Goal: Task Accomplishment & Management: Use online tool/utility

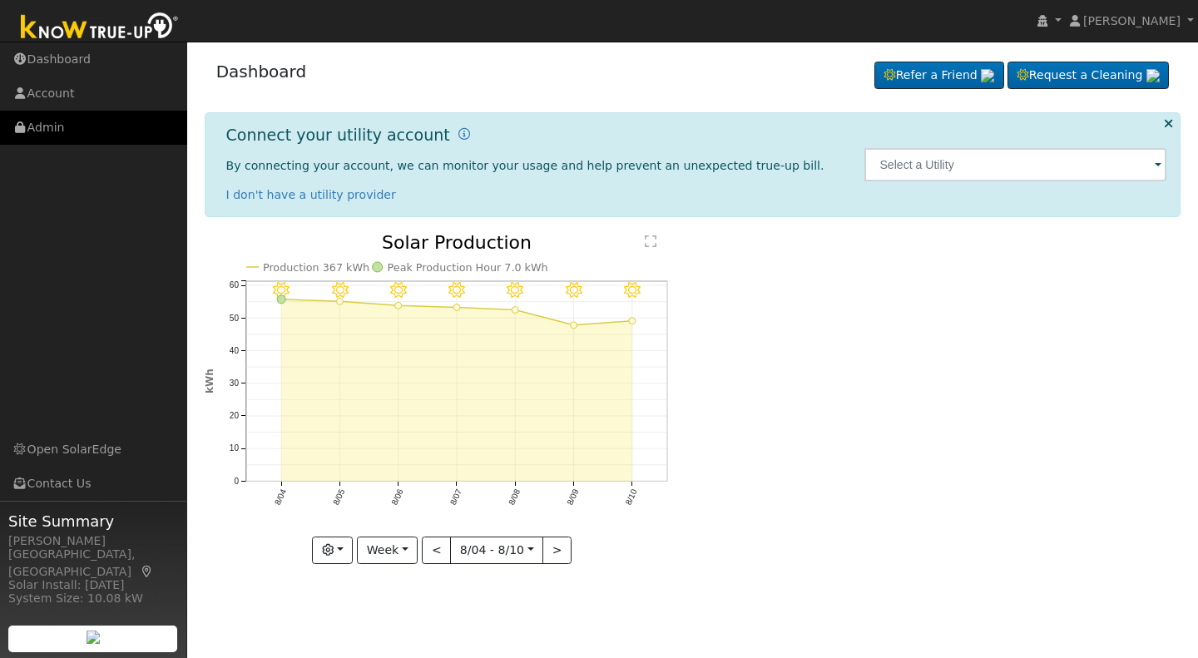
click at [50, 120] on link "Admin" at bounding box center [93, 128] width 187 height 34
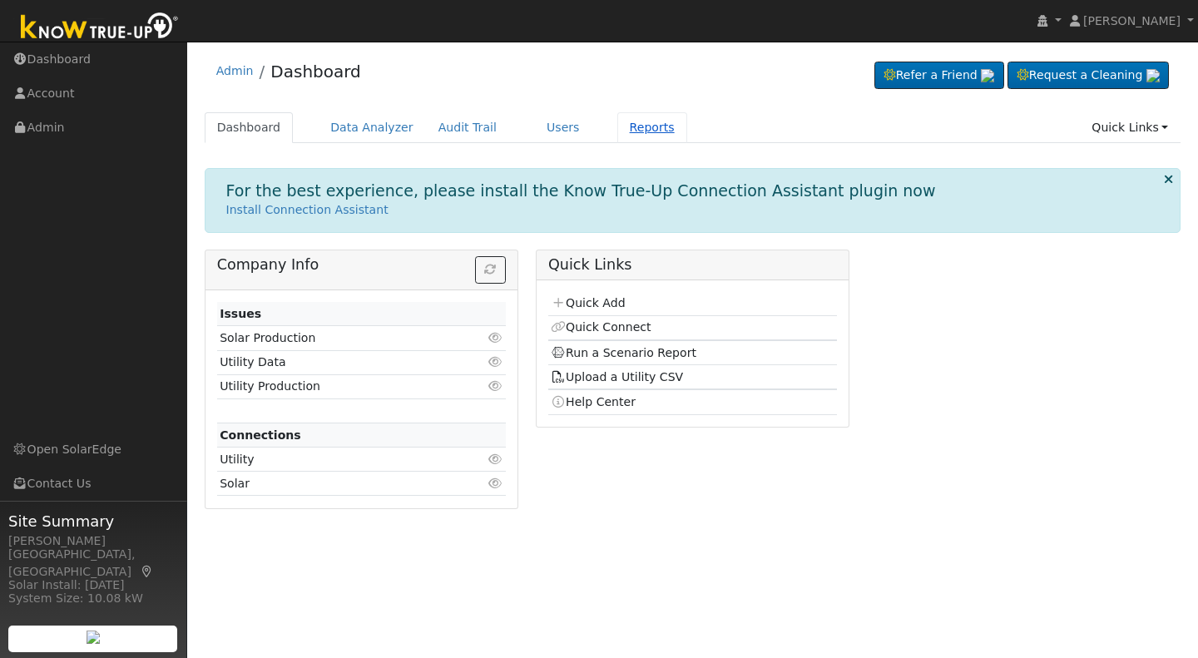
click at [617, 131] on link "Reports" at bounding box center [652, 127] width 70 height 31
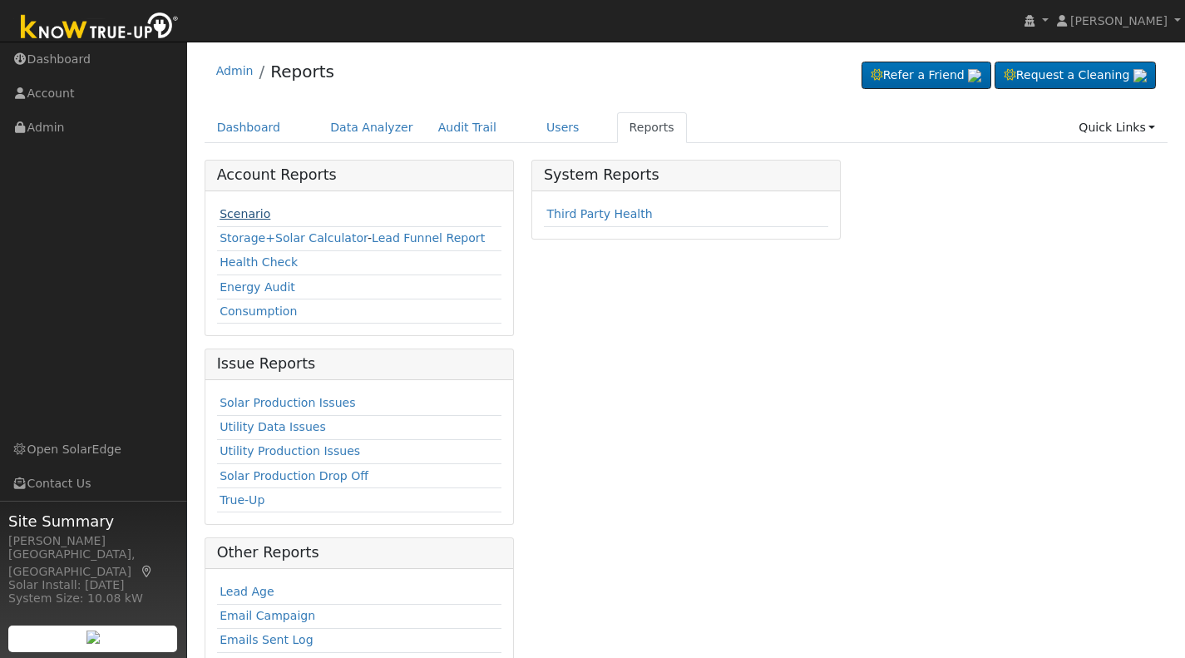
click at [240, 213] on link "Scenario" at bounding box center [245, 213] width 51 height 13
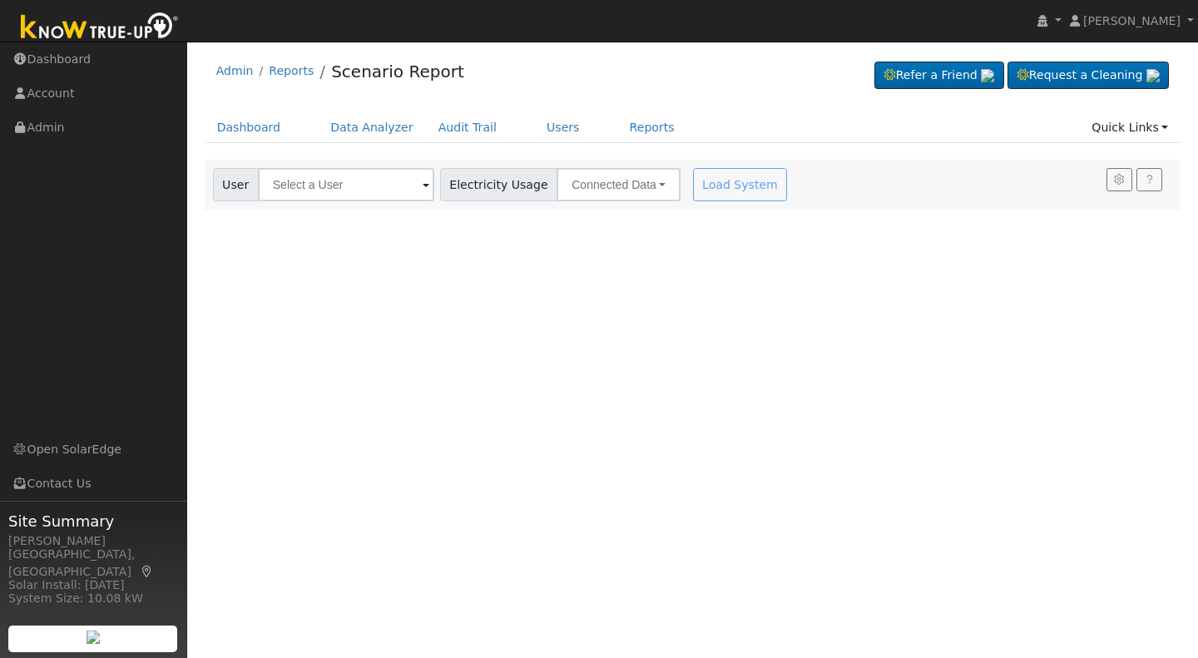
click at [423, 187] on span at bounding box center [426, 185] width 7 height 19
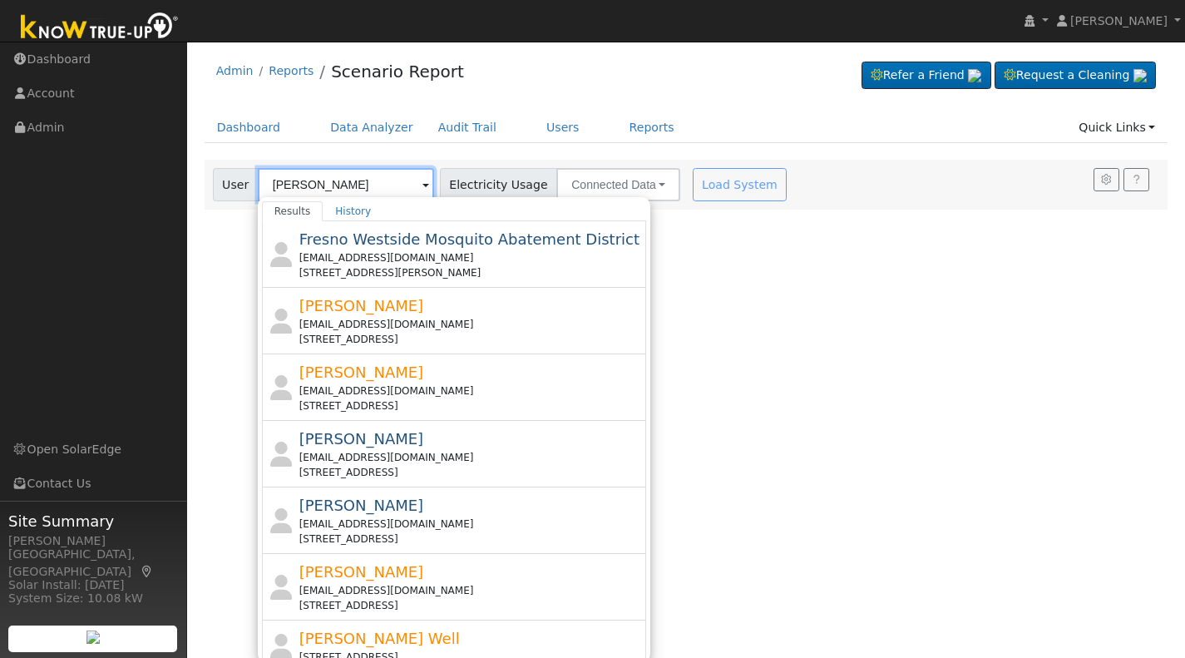
type input "[PERSON_NAME]"
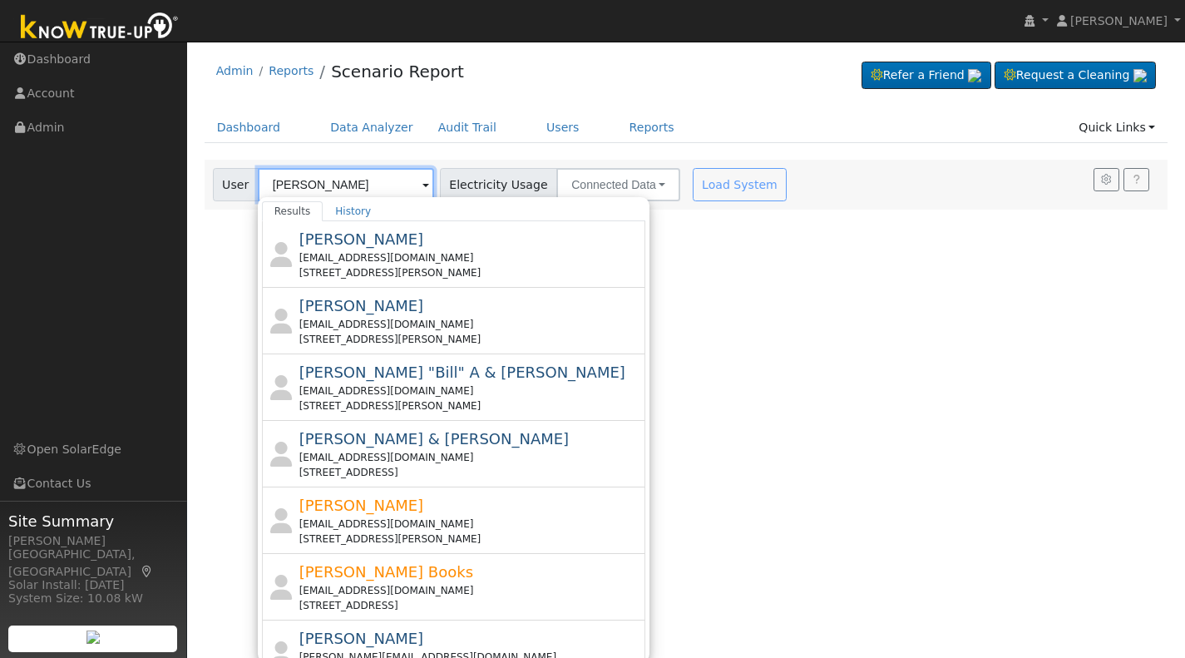
drag, startPoint x: 311, startPoint y: 178, endPoint x: 259, endPoint y: 167, distance: 53.5
click at [259, 167] on div "User [PERSON_NAME] Results History [PERSON_NAME] [EMAIL_ADDRESS][DOMAIN_NAME] […" at bounding box center [502, 181] width 585 height 39
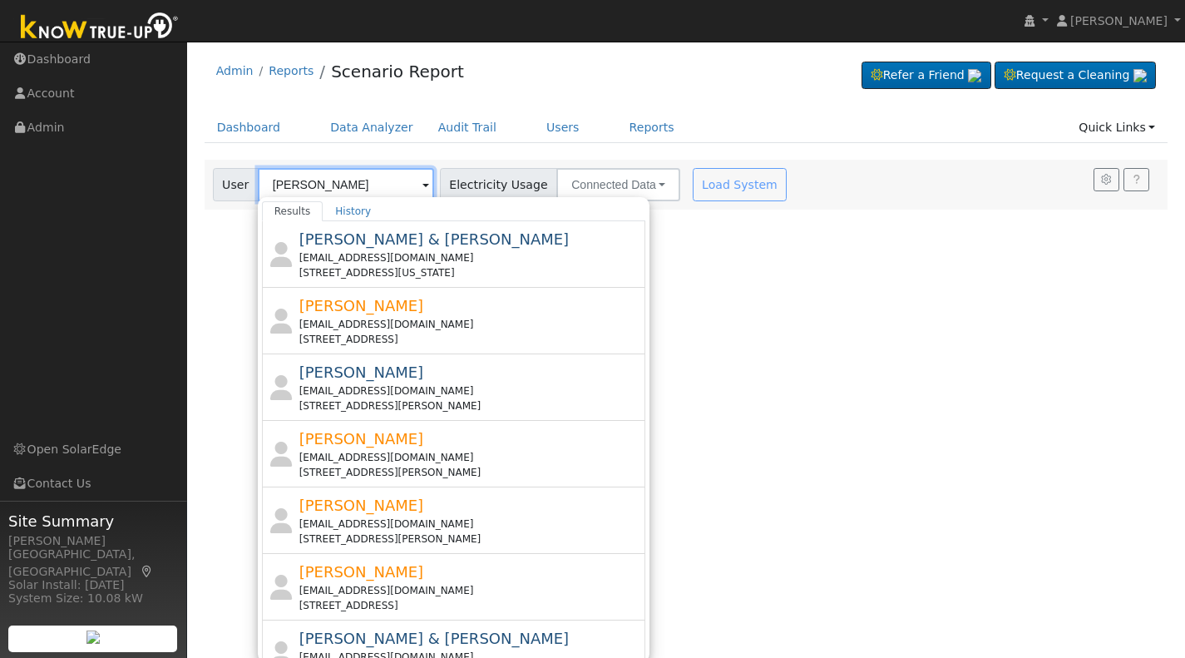
type input "[PERSON_NAME]"
click at [803, 309] on div "User Profile First name Last name Email Email Notifications No Emails No Emails…" at bounding box center [686, 350] width 998 height 616
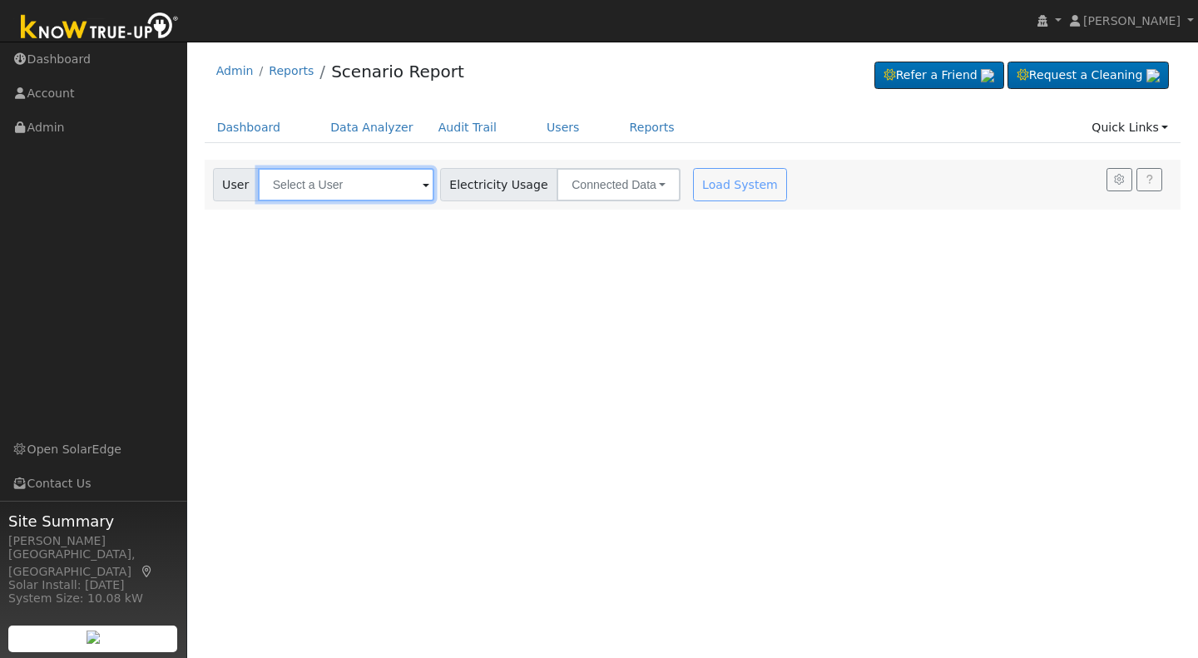
click at [311, 187] on input "text" at bounding box center [346, 184] width 176 height 33
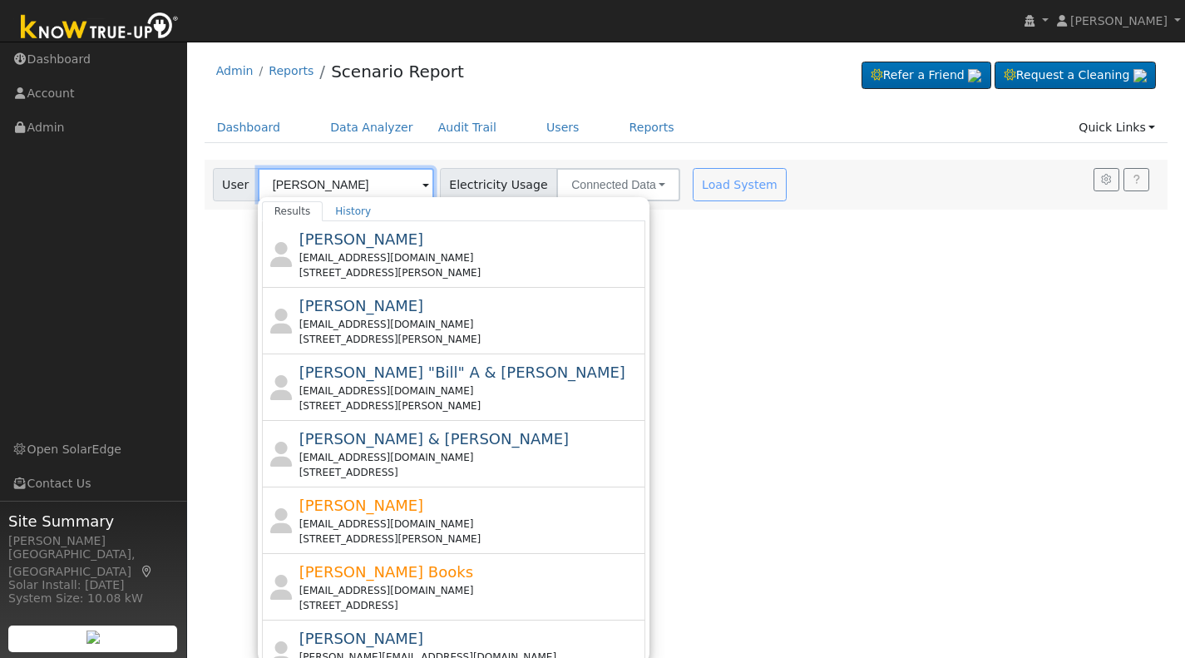
click at [405, 192] on input "[PERSON_NAME]" at bounding box center [346, 184] width 176 height 33
type input "[PERSON_NAME]"
click at [423, 188] on span at bounding box center [426, 185] width 7 height 19
click at [642, 286] on div "User Profile First name Last name Email Email Notifications No Emails No Emails…" at bounding box center [686, 350] width 998 height 616
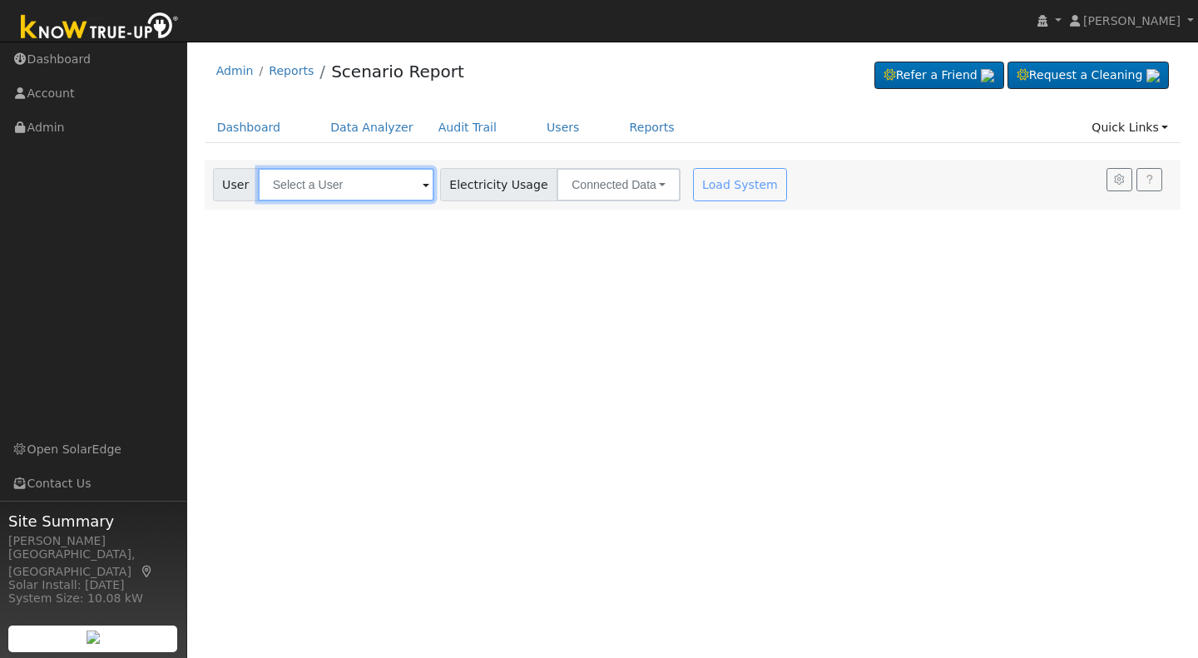
click at [299, 175] on input "text" at bounding box center [346, 184] width 176 height 33
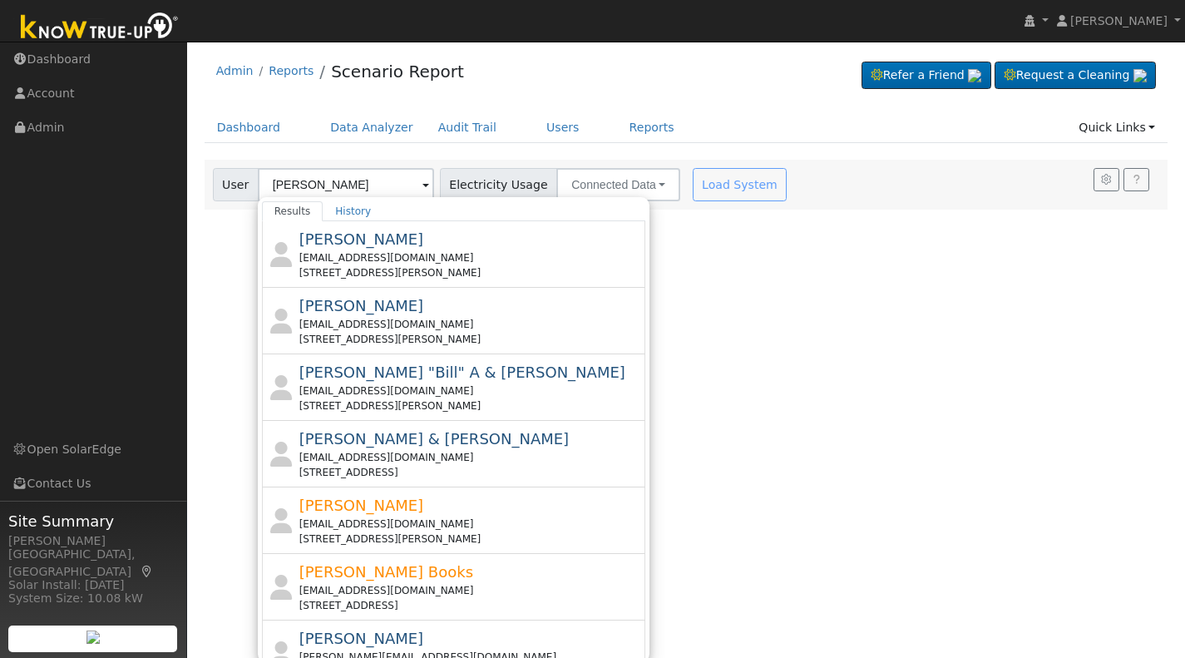
click at [423, 190] on span at bounding box center [426, 185] width 7 height 19
click at [329, 185] on input "[PERSON_NAME]" at bounding box center [346, 184] width 176 height 33
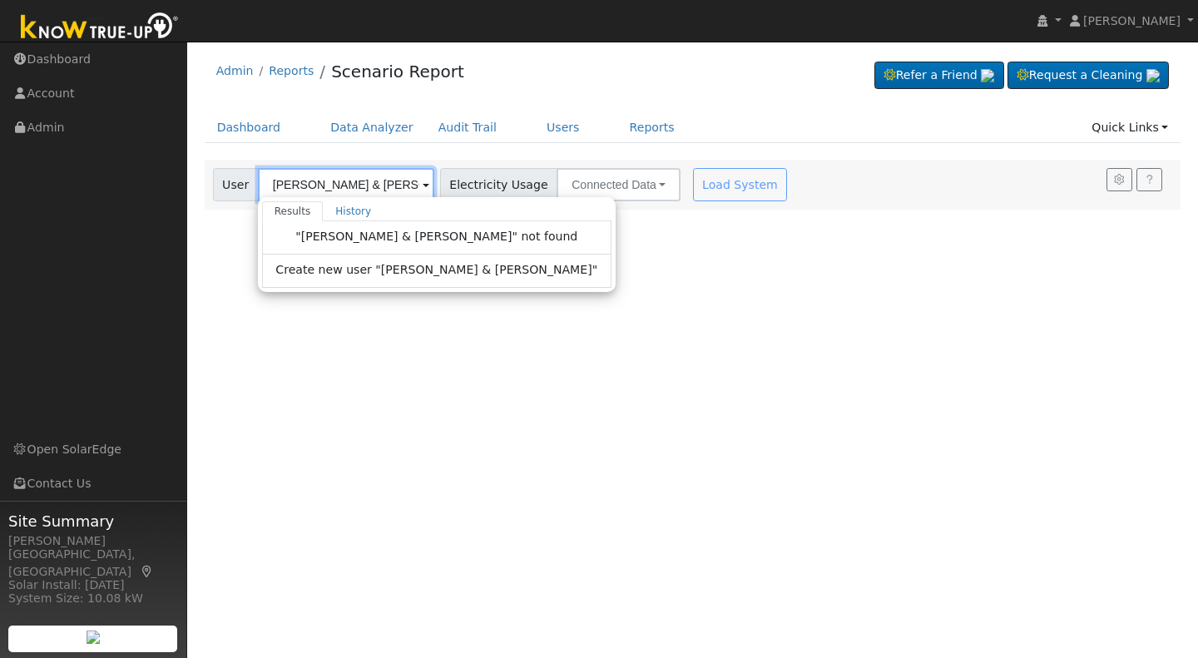
type input "William & Laura Moore"
click at [397, 245] on div ""William & Laura Moore" not found" at bounding box center [436, 237] width 349 height 33
click at [383, 273] on span "Create new user "William & Laura Moore"" at bounding box center [436, 270] width 322 height 19
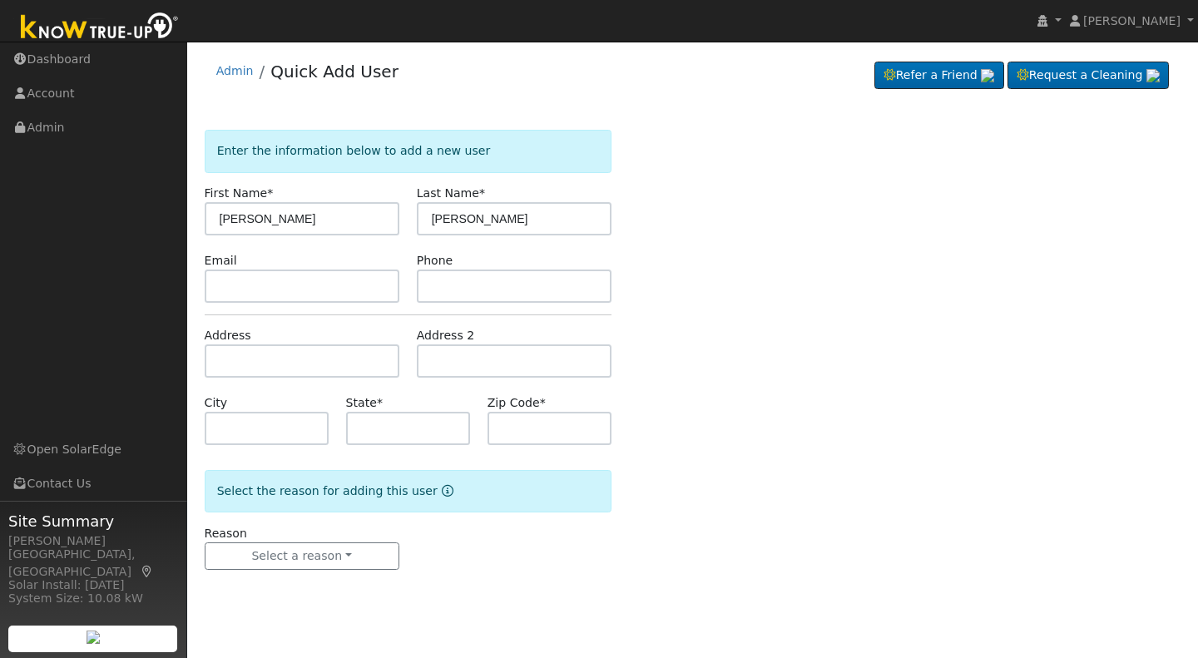
type input "[PERSON_NAME]"
drag, startPoint x: 475, startPoint y: 212, endPoint x: 401, endPoint y: 211, distance: 74.0
click at [401, 211] on div "First Name * [PERSON_NAME] Last Name * [PERSON_NAME]" at bounding box center [407, 210] width 424 height 51
type input "[PERSON_NAME]"
click at [221, 285] on input "text" at bounding box center [302, 285] width 195 height 33
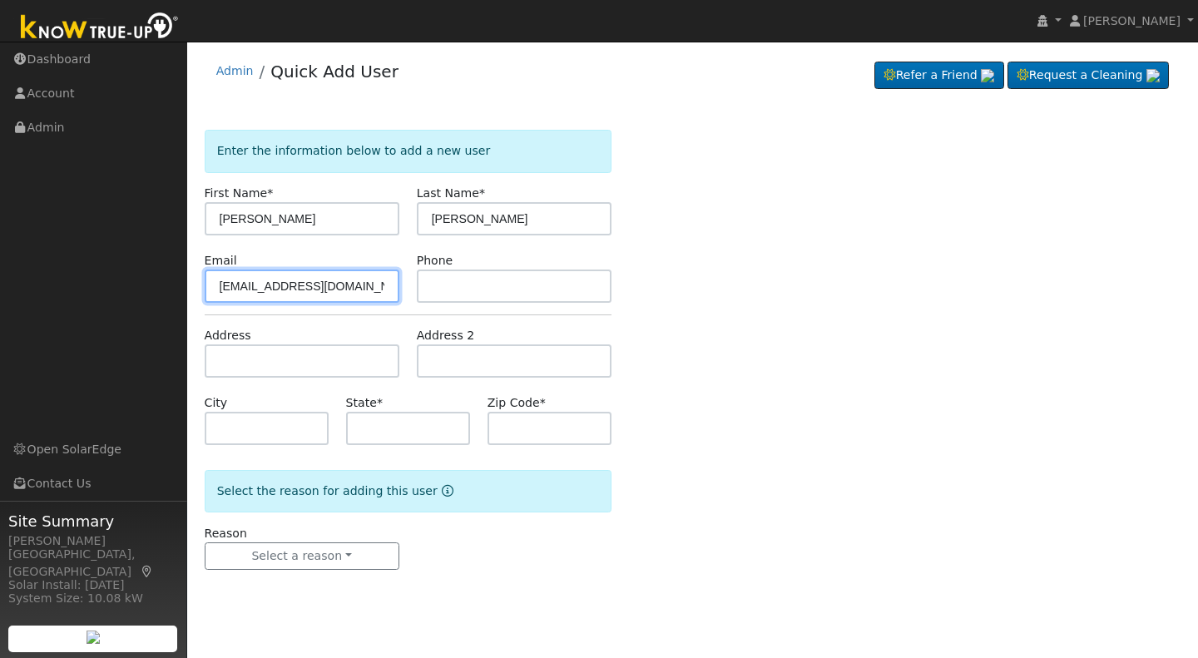
type input "[EMAIL_ADDRESS][DOMAIN_NAME]"
click at [447, 284] on input "text" at bounding box center [514, 285] width 195 height 33
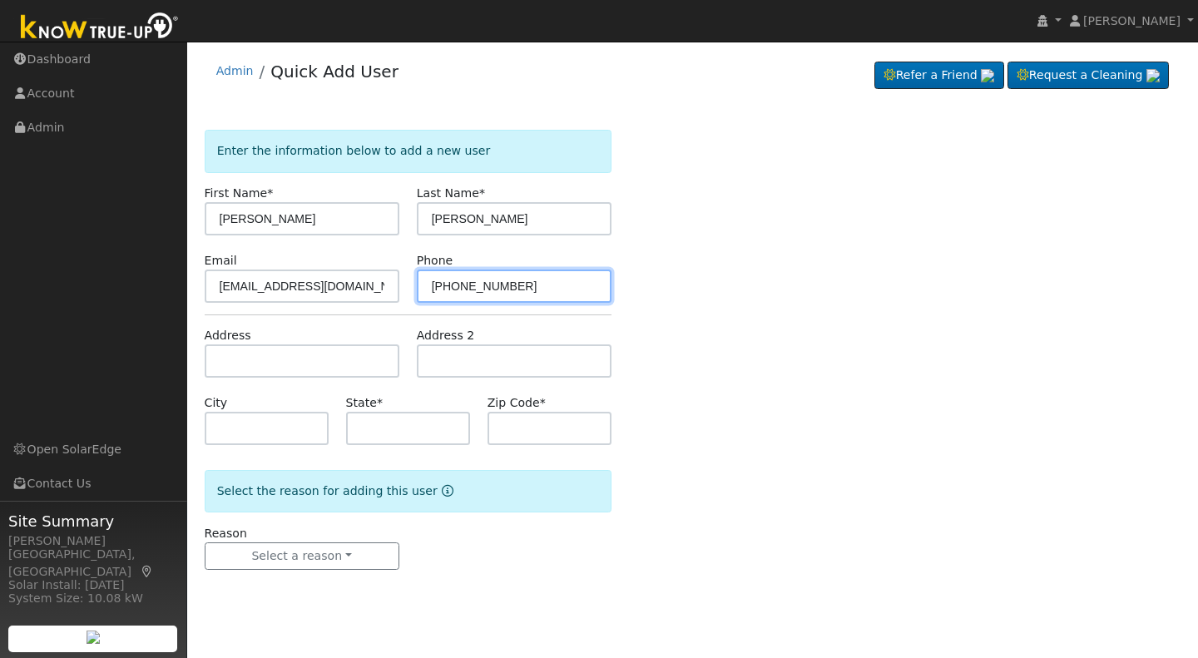
type input "[PHONE_NUMBER]"
click at [221, 359] on input "text" at bounding box center [302, 360] width 195 height 33
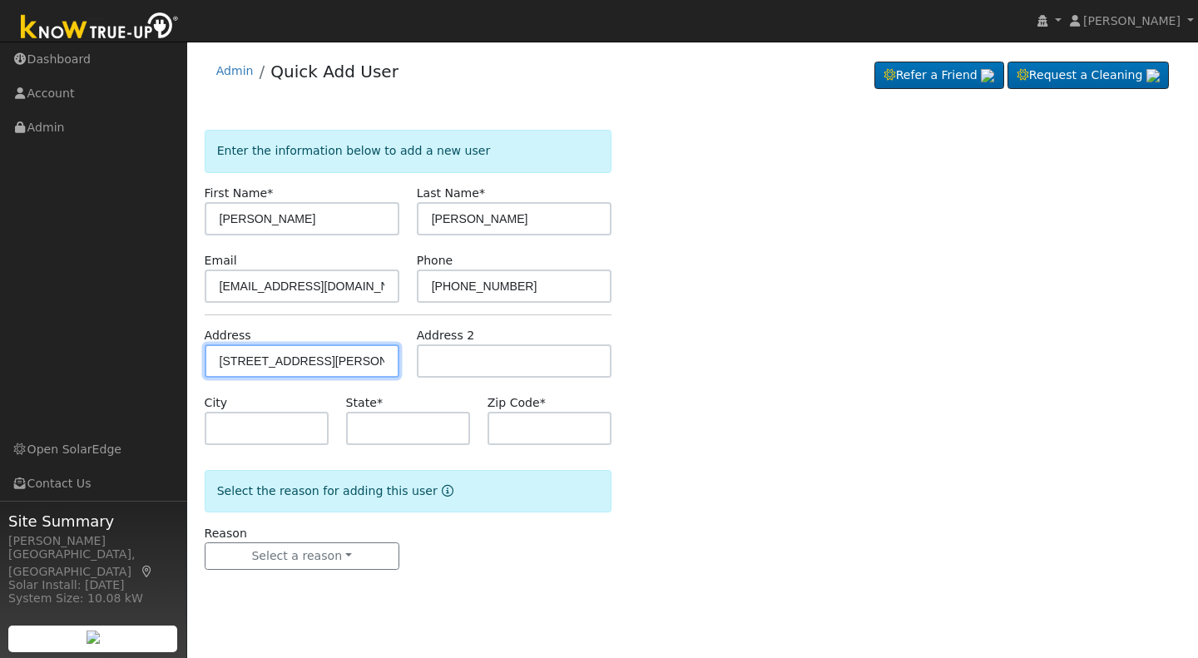
type input "[STREET_ADDRESS][PERSON_NAME]"
type input "Chowchilla"
type input "CA"
type input "93610"
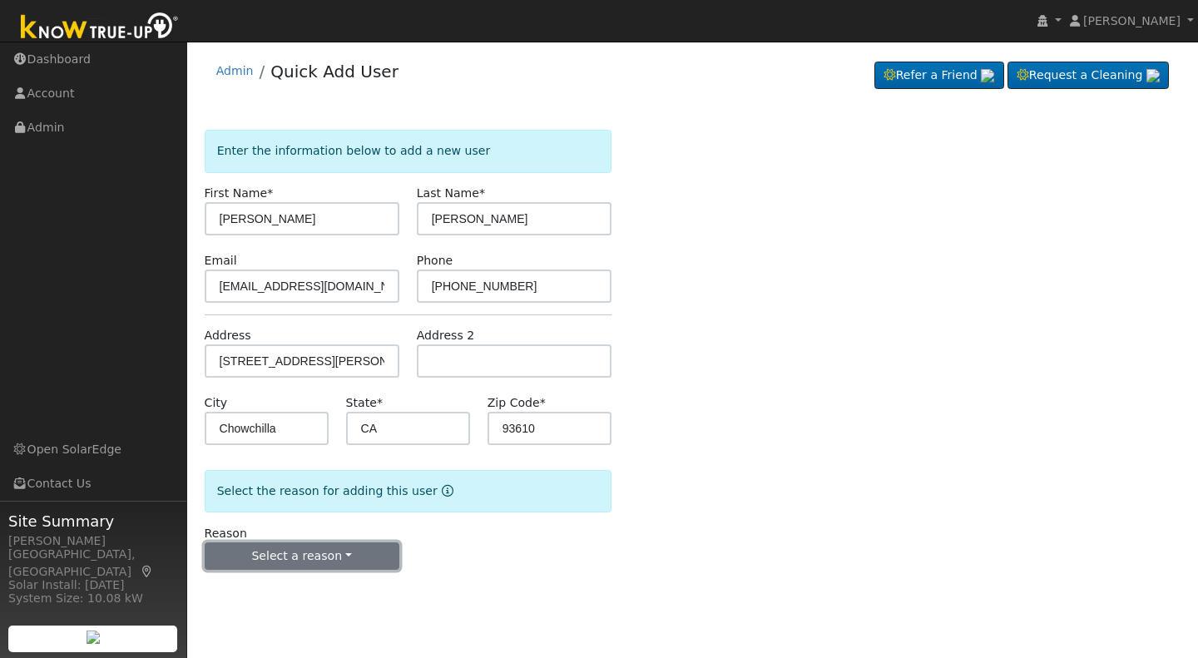
click at [293, 561] on button "Select a reason" at bounding box center [302, 556] width 195 height 28
click at [243, 594] on form "Enter the information below to add a new user First Name * [PERSON_NAME] Last N…" at bounding box center [408, 366] width 407 height 473
click at [312, 558] on button "Select a reason" at bounding box center [302, 556] width 195 height 28
click at [269, 602] on link "New customer adding solar" at bounding box center [297, 613] width 184 height 23
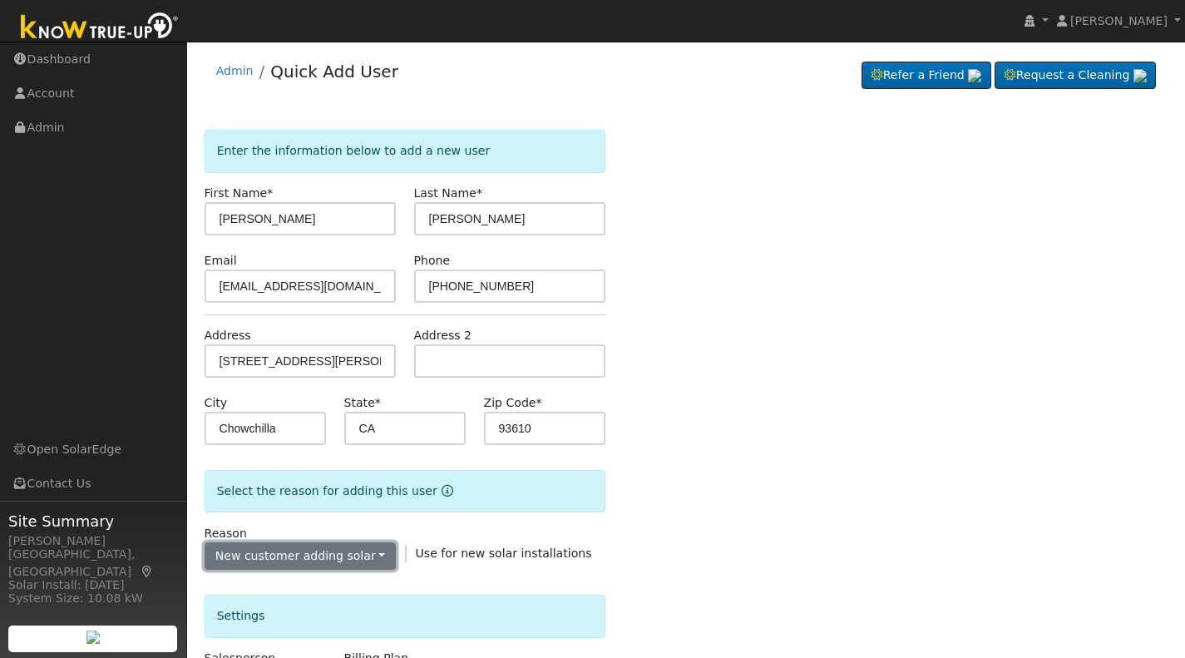
click at [373, 557] on button "New customer adding solar" at bounding box center [301, 556] width 192 height 28
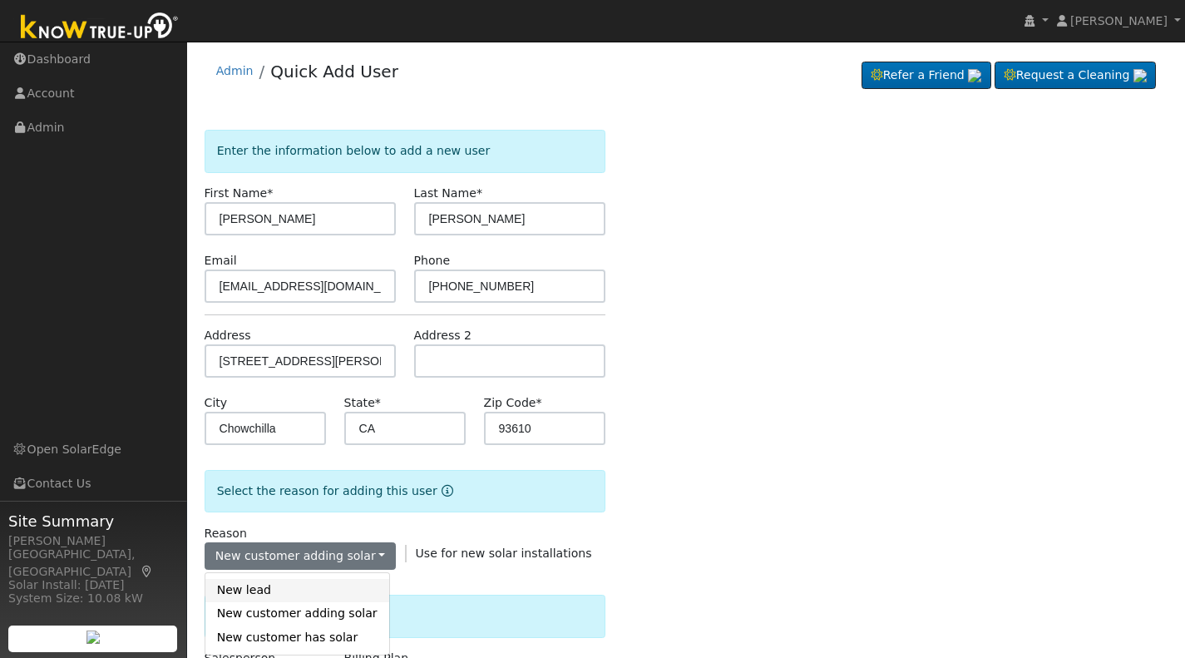
click at [262, 591] on link "New lead" at bounding box center [297, 590] width 184 height 23
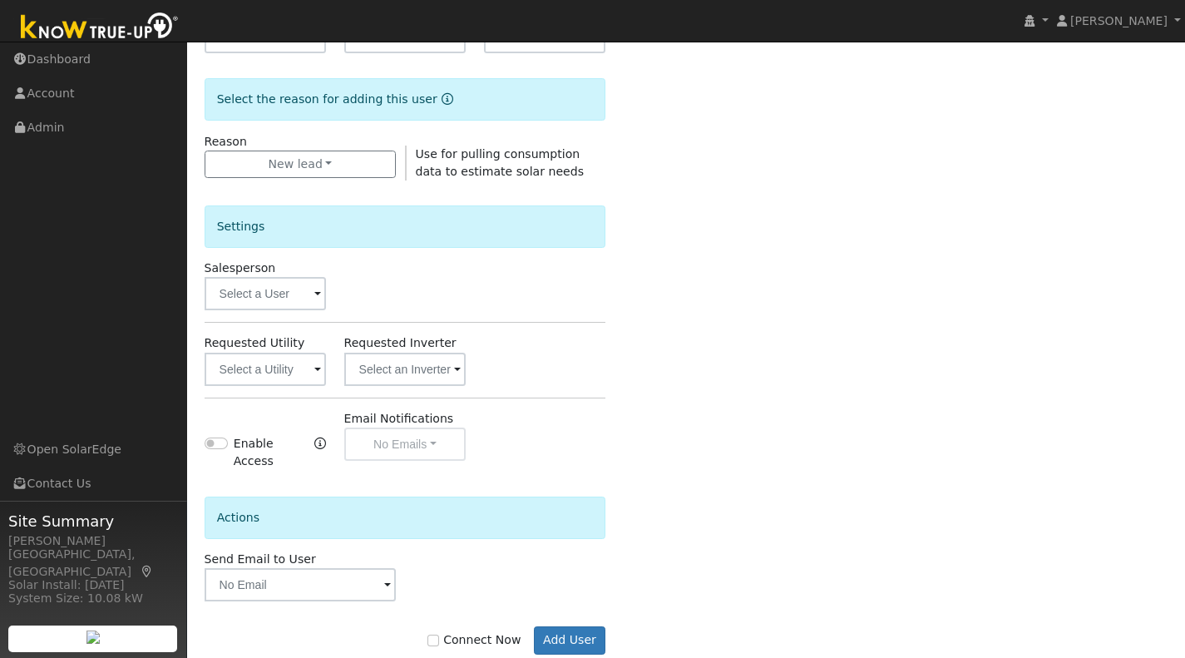
scroll to position [398, 0]
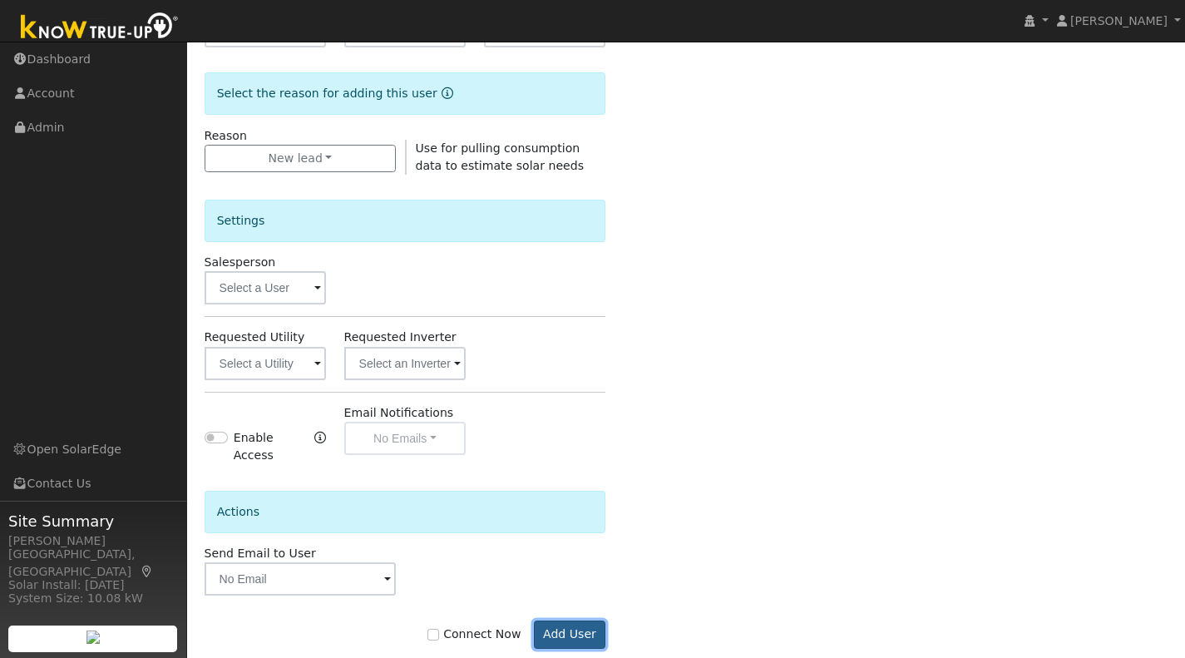
click at [566, 628] on button "Add User" at bounding box center [570, 635] width 72 height 28
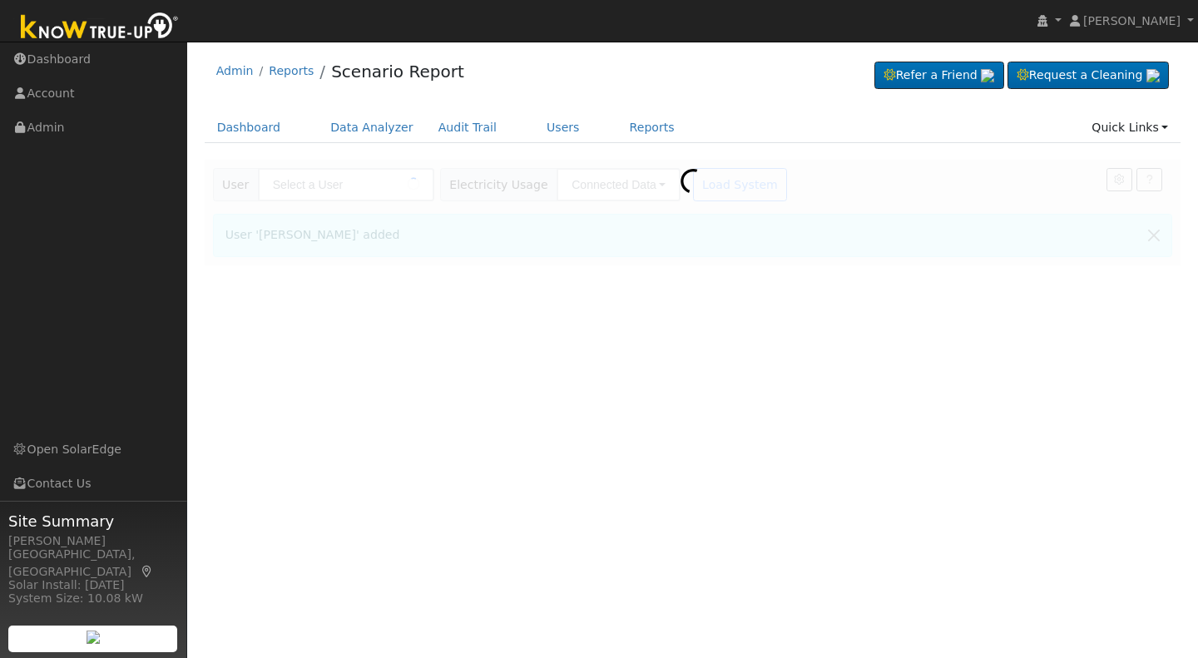
type input "[PERSON_NAME]"
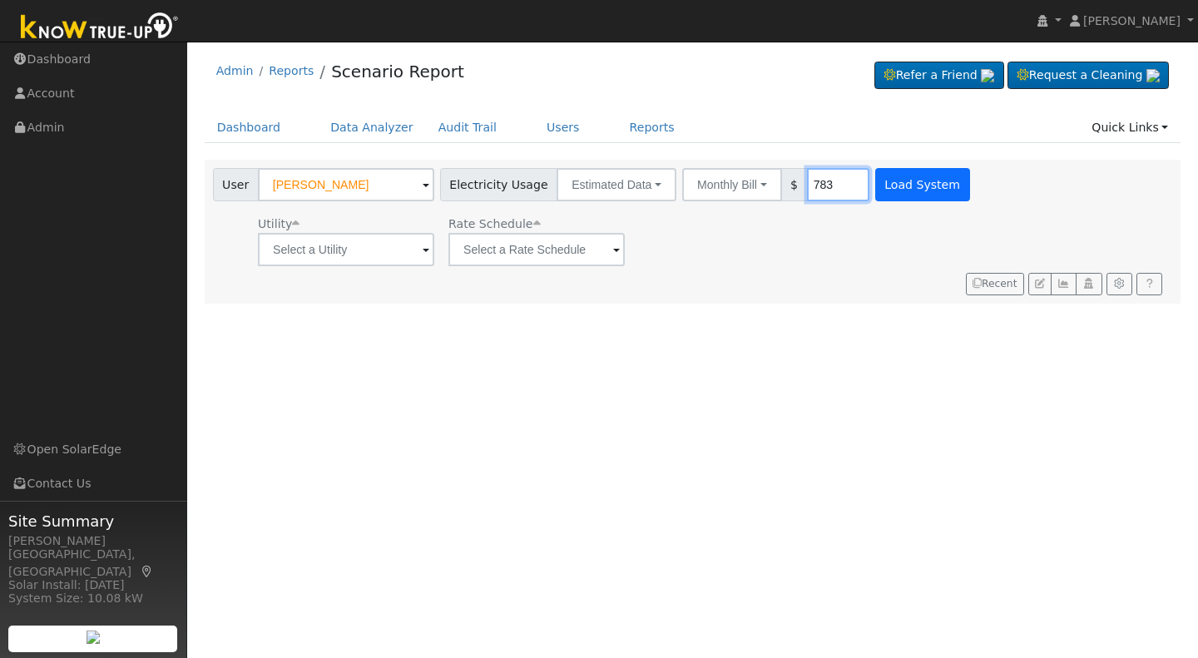
type input "783"
click at [902, 200] on button "Load System" at bounding box center [922, 184] width 95 height 33
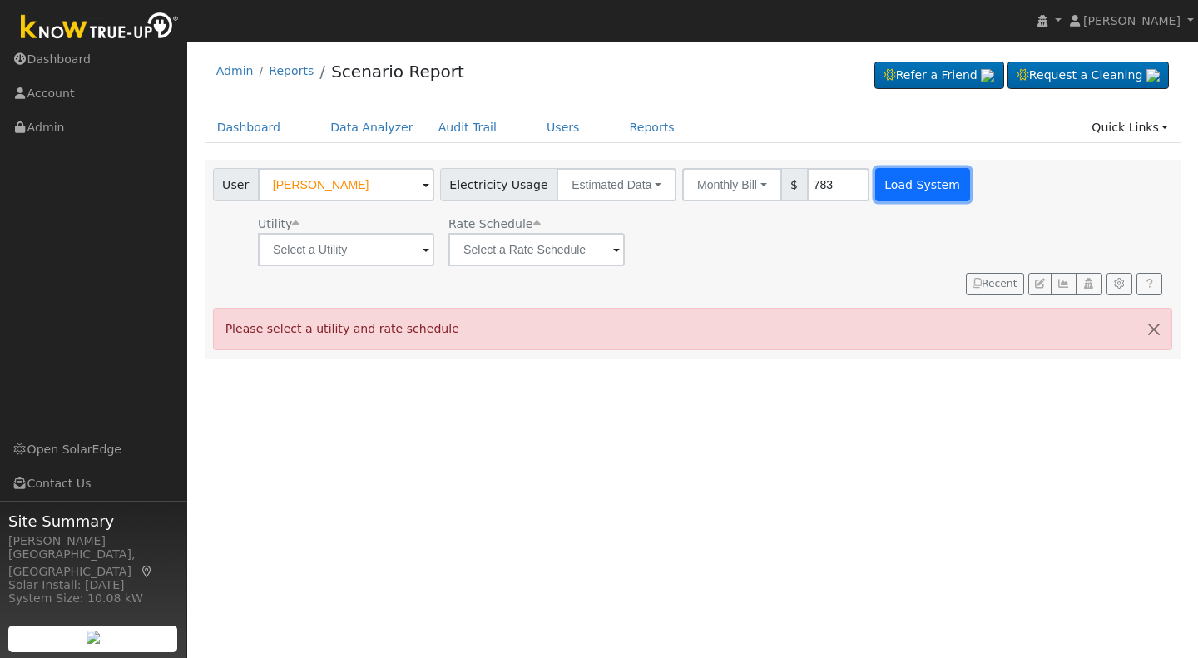
click at [902, 200] on button "Load System" at bounding box center [922, 184] width 95 height 33
click at [906, 192] on button "Load System" at bounding box center [922, 184] width 95 height 33
click at [427, 250] on input "text" at bounding box center [346, 249] width 176 height 33
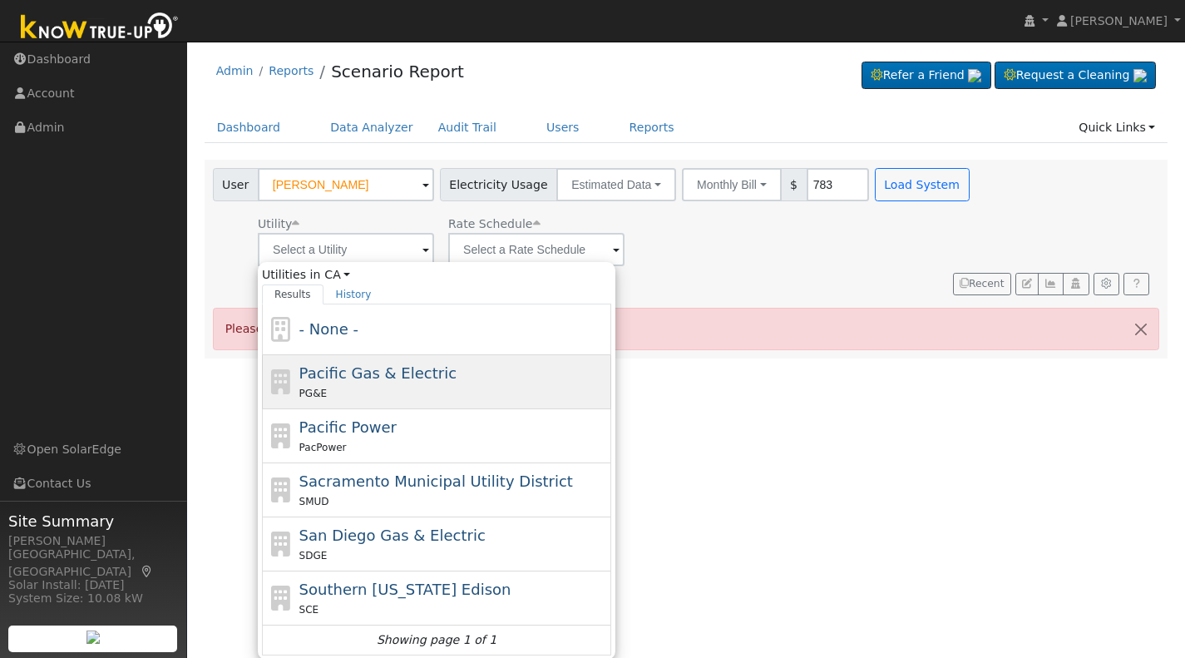
click at [346, 383] on div "Pacific Gas & Electric PG&E" at bounding box center [453, 382] width 309 height 40
type input "Pacific Gas & Electric"
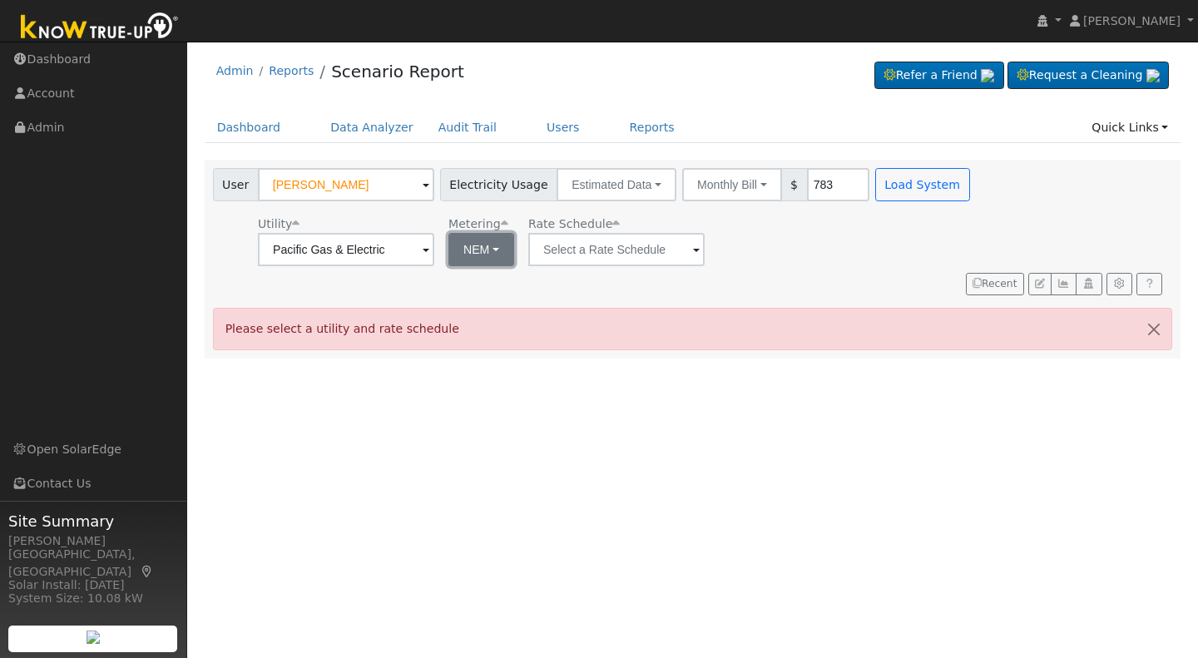
click at [492, 248] on button "NEM" at bounding box center [481, 249] width 66 height 33
click at [467, 316] on link "NBT" at bounding box center [504, 310] width 116 height 23
type input "E-ELEC"
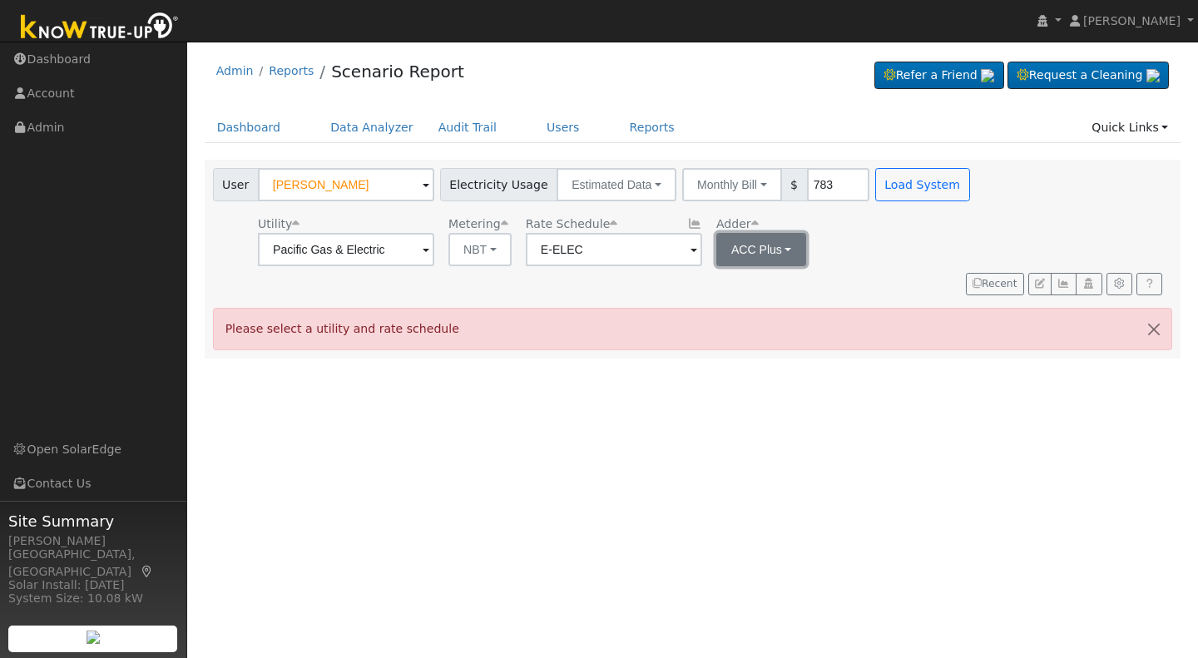
click at [781, 249] on button "ACC Plus" at bounding box center [761, 249] width 91 height 33
click at [740, 334] on link "SB-535" at bounding box center [768, 333] width 116 height 23
click at [912, 176] on button "Load System" at bounding box center [922, 184] width 95 height 33
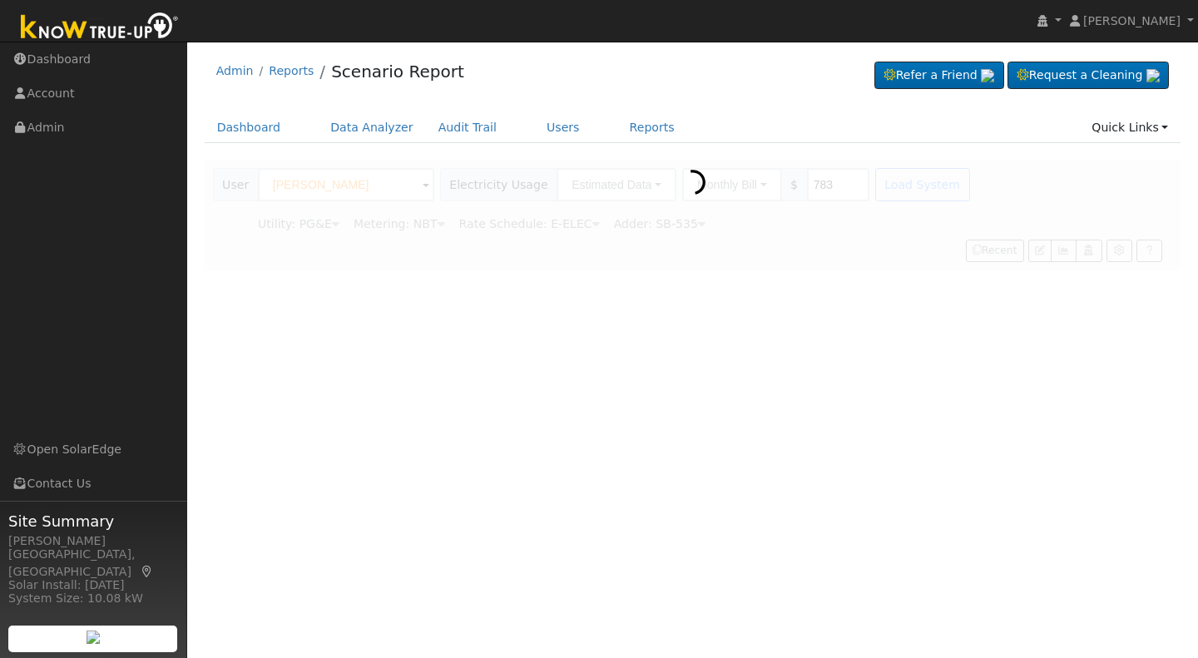
click at [912, 176] on div at bounding box center [693, 215] width 976 height 111
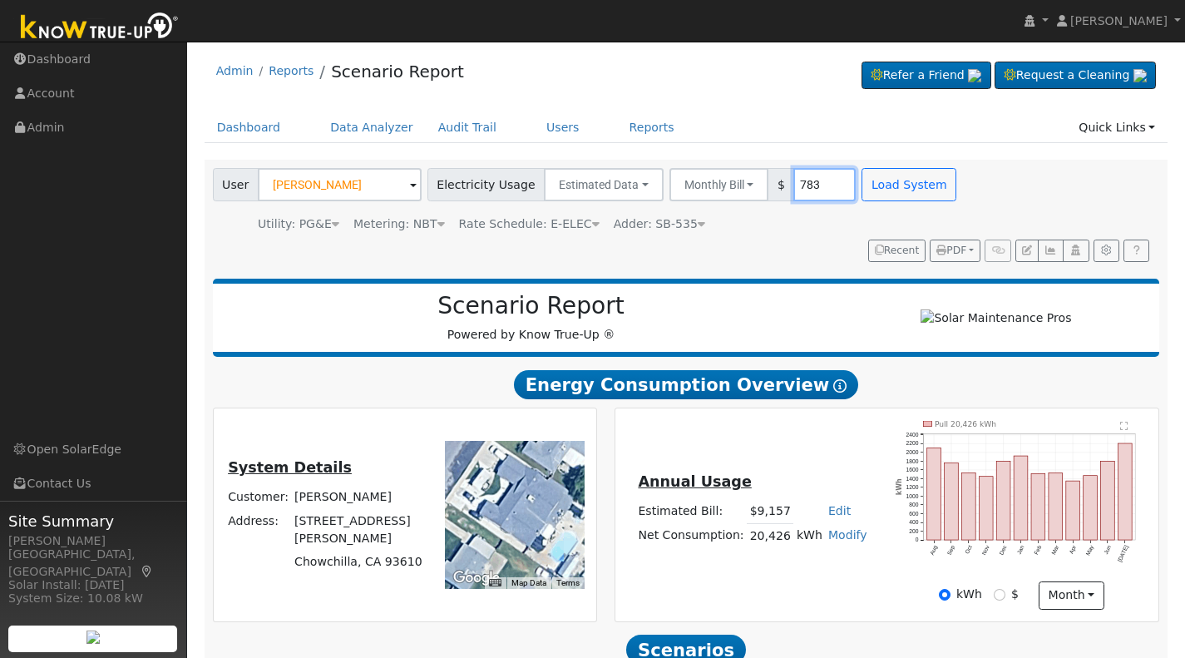
click at [794, 188] on input "783" at bounding box center [825, 184] width 62 height 33
click at [808, 187] on input "783" at bounding box center [825, 184] width 62 height 33
drag, startPoint x: 808, startPoint y: 187, endPoint x: 759, endPoint y: 180, distance: 49.5
click at [759, 180] on div "Monthly Bill Annual Consumption Monthly Bill $ 783" at bounding box center [763, 184] width 187 height 33
click at [880, 185] on button "Load System" at bounding box center [909, 184] width 95 height 33
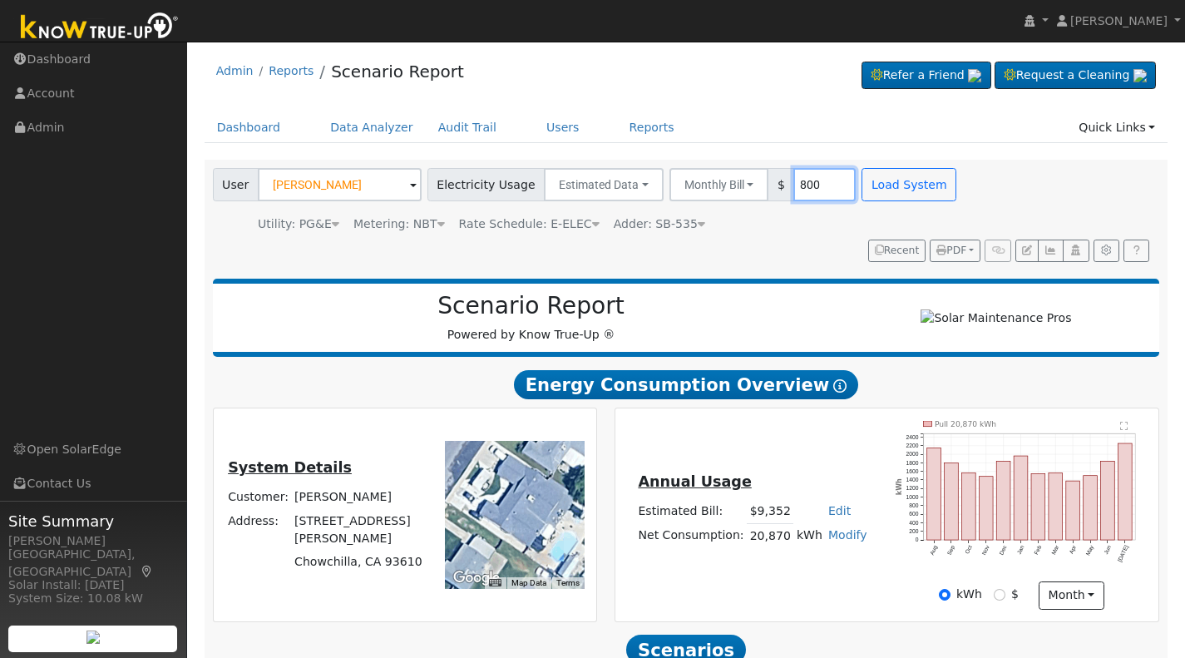
click at [803, 180] on input "800" at bounding box center [825, 184] width 62 height 33
type input "820"
click at [893, 192] on button "Load System" at bounding box center [909, 184] width 95 height 33
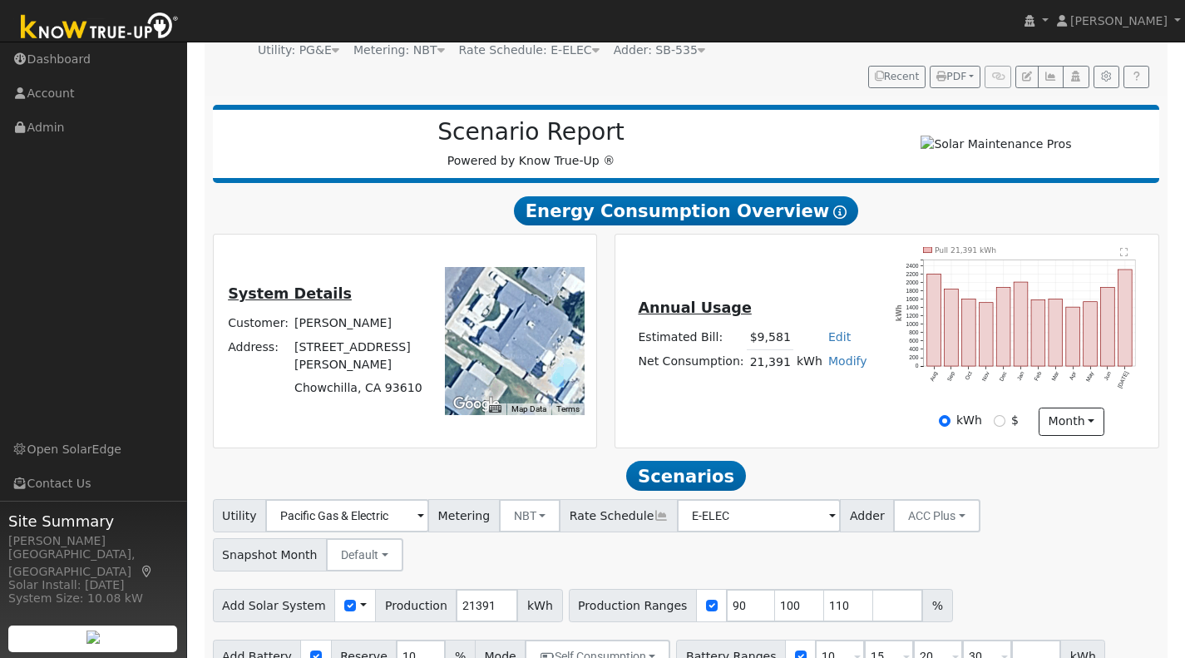
scroll to position [214, 0]
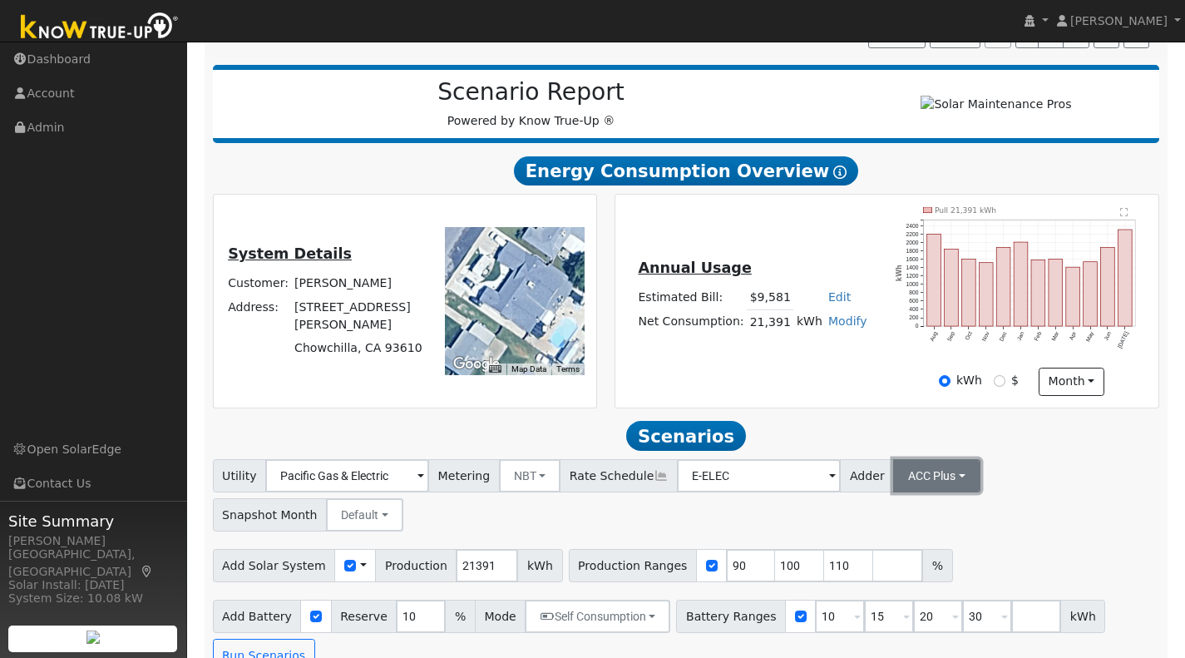
click at [927, 484] on button "ACC Plus" at bounding box center [936, 475] width 87 height 33
click at [875, 571] on link "SB-535" at bounding box center [916, 559] width 116 height 23
click at [873, 571] on input "number" at bounding box center [898, 565] width 50 height 33
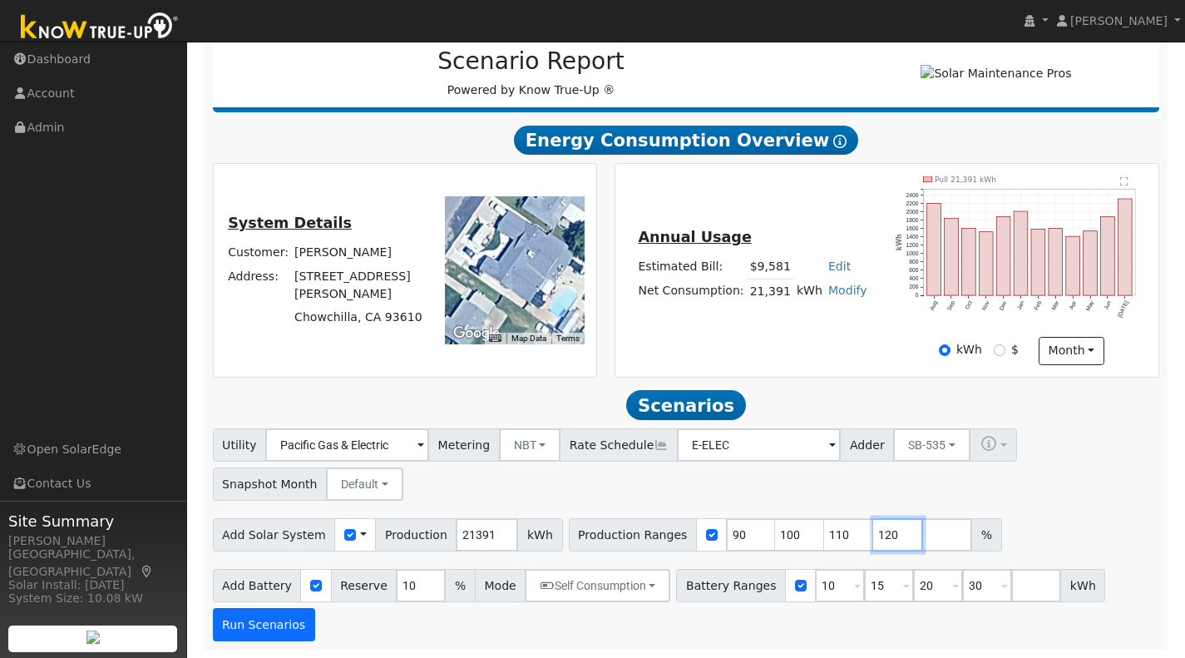
type input "120"
click at [252, 625] on button "Run Scenarios" at bounding box center [264, 624] width 102 height 33
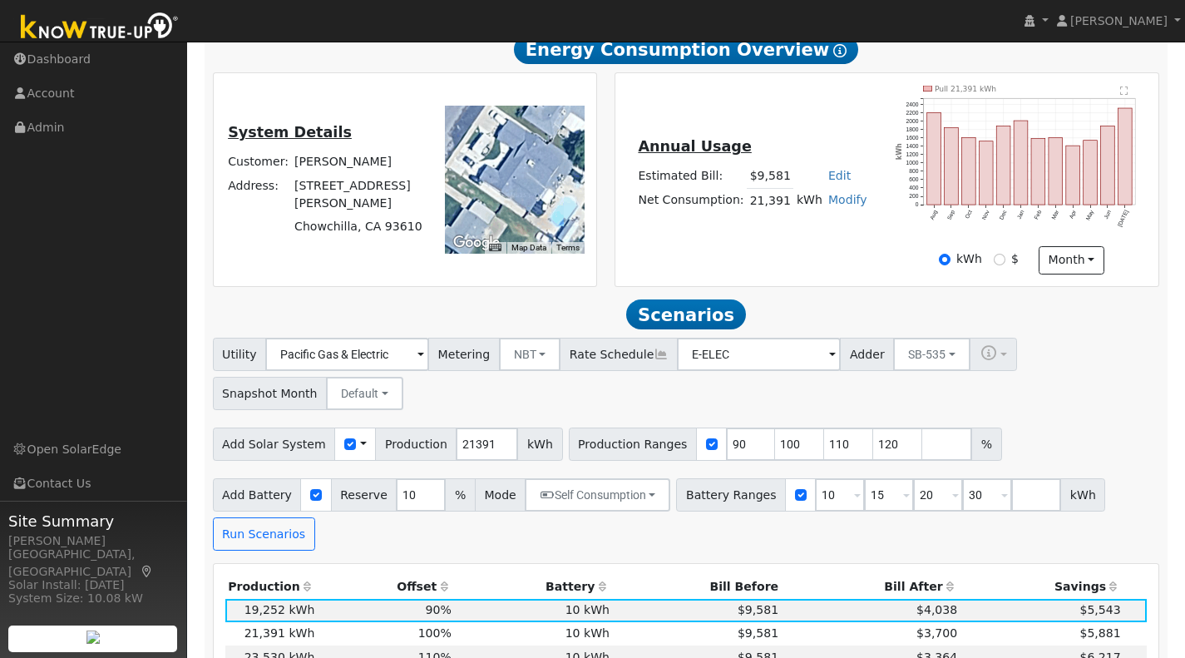
scroll to position [334, 0]
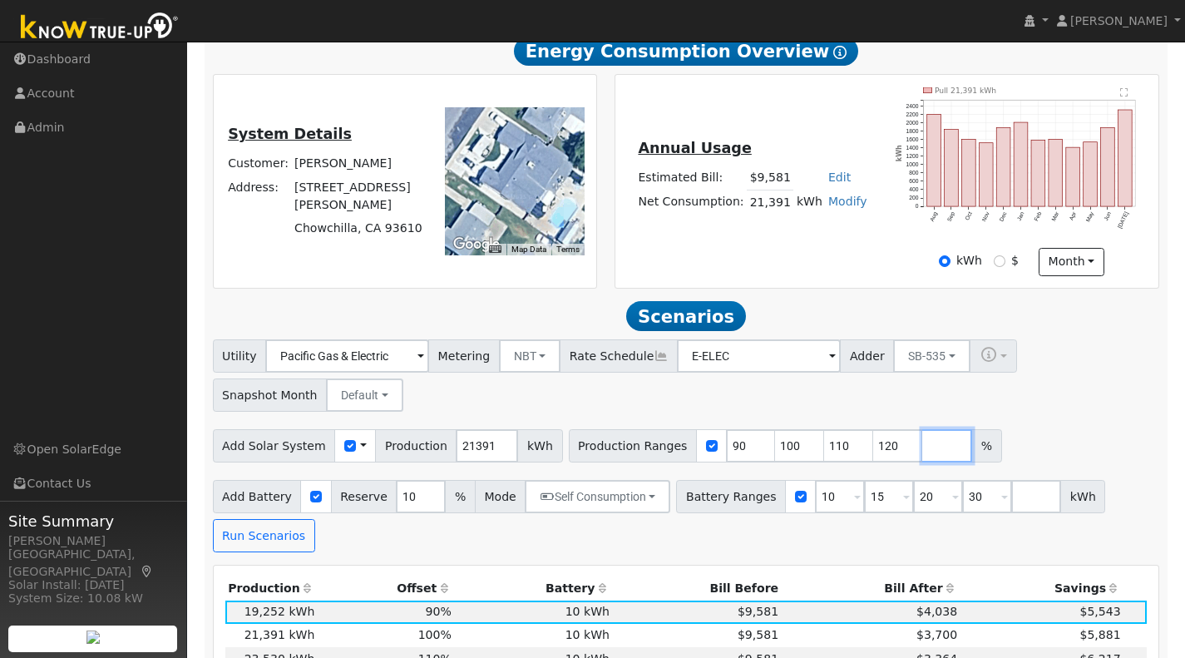
click at [922, 451] on input "number" at bounding box center [947, 445] width 50 height 33
type input "116"
type input "120"
click at [250, 536] on button "Run Scenarios" at bounding box center [264, 535] width 102 height 33
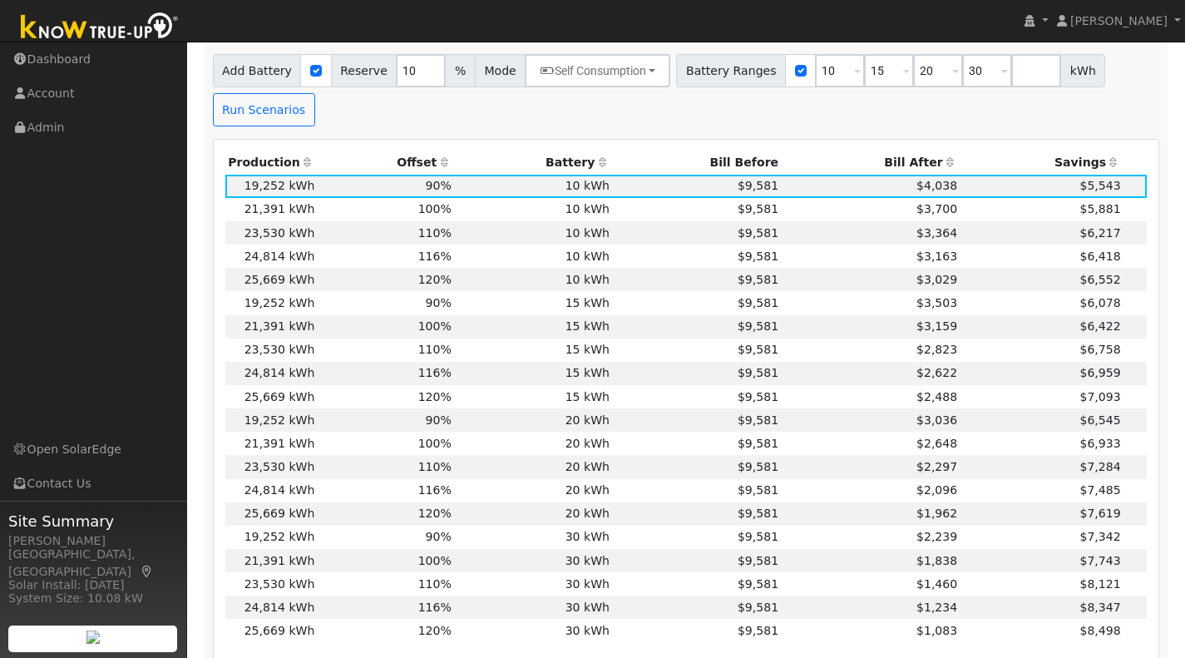
scroll to position [781, 0]
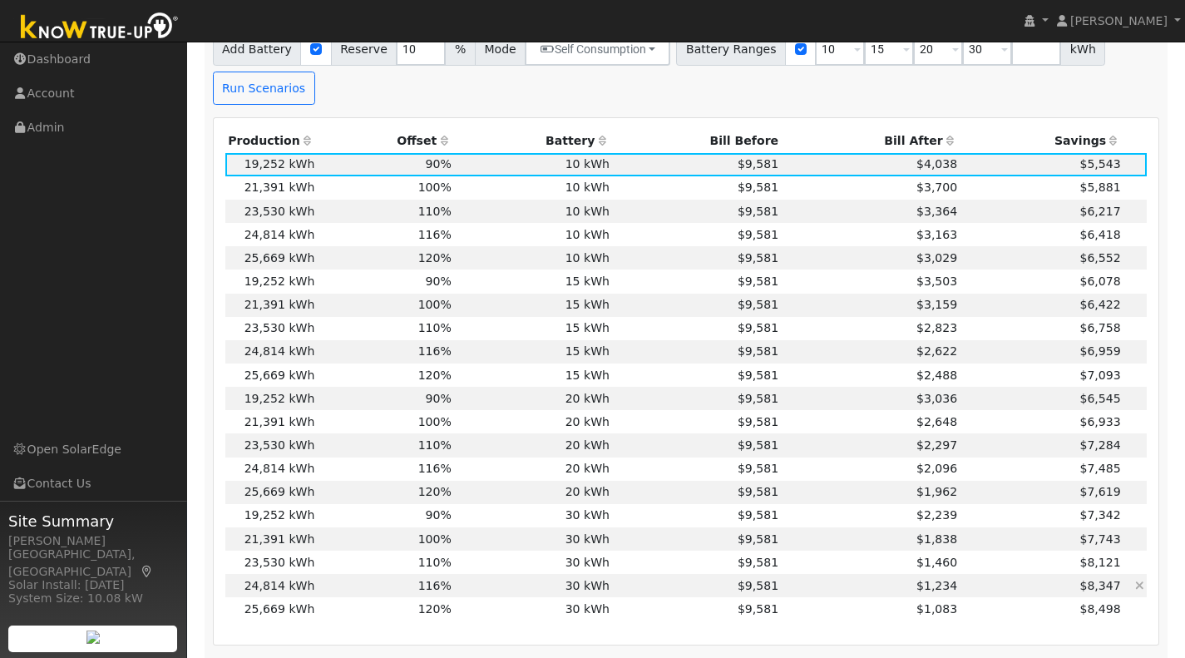
click at [504, 594] on td "30 kWh" at bounding box center [533, 585] width 158 height 23
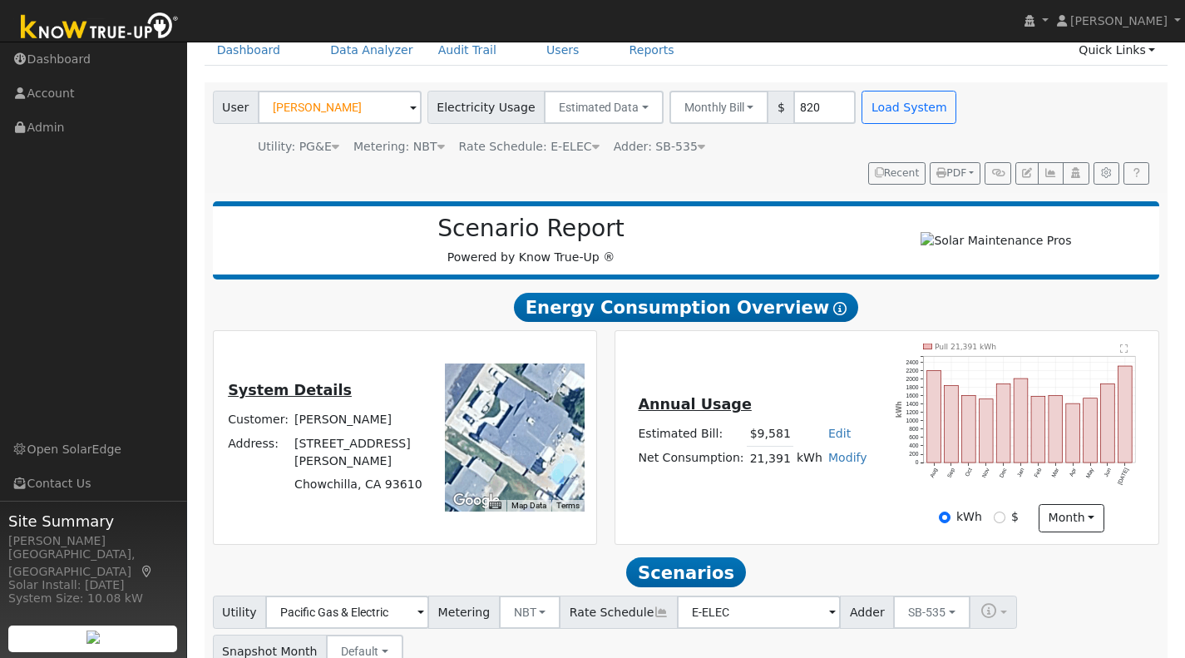
scroll to position [62, 0]
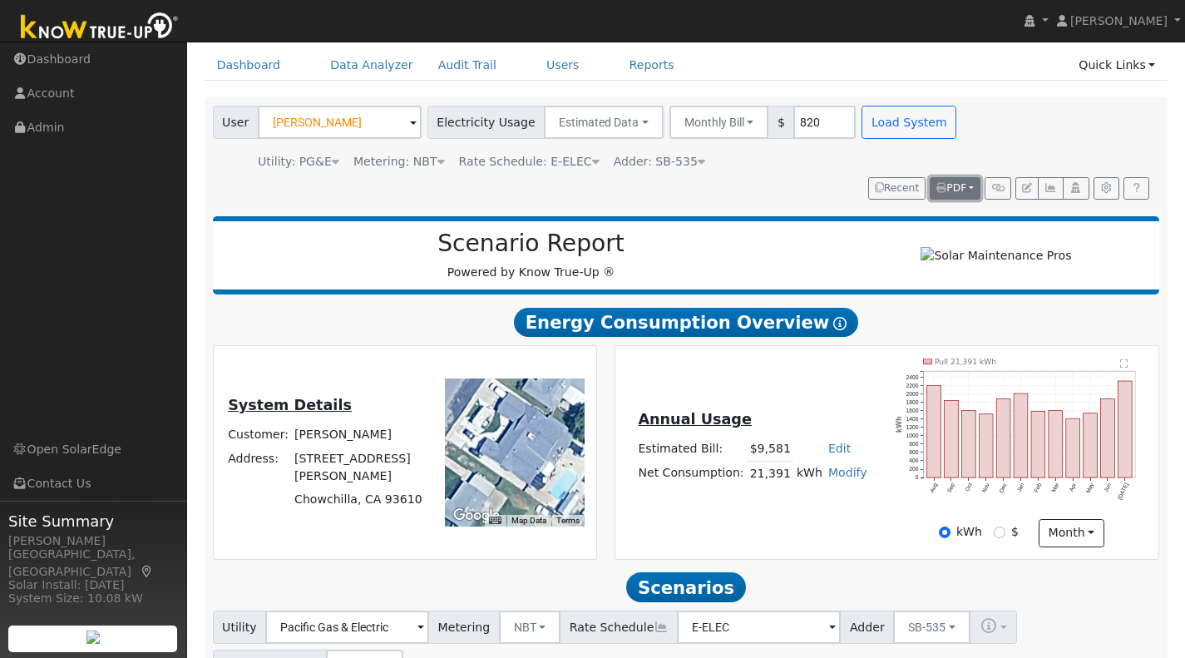
click at [954, 184] on span "PDF" at bounding box center [952, 188] width 30 height 12
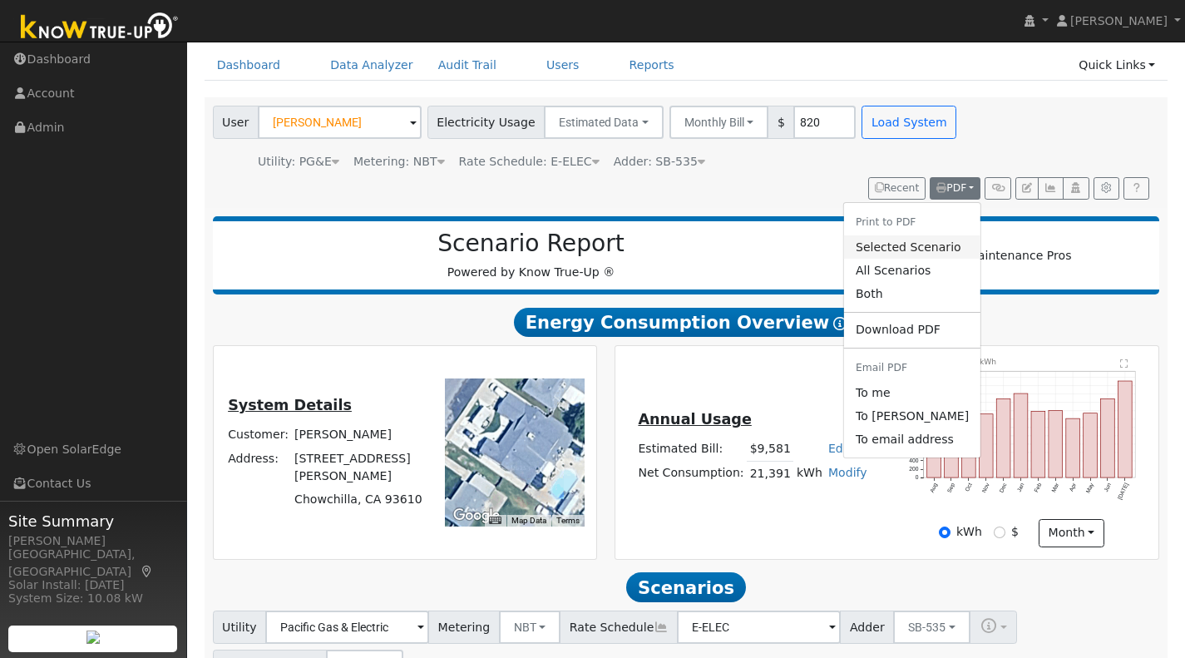
click at [892, 247] on link "Selected Scenario" at bounding box center [912, 246] width 136 height 23
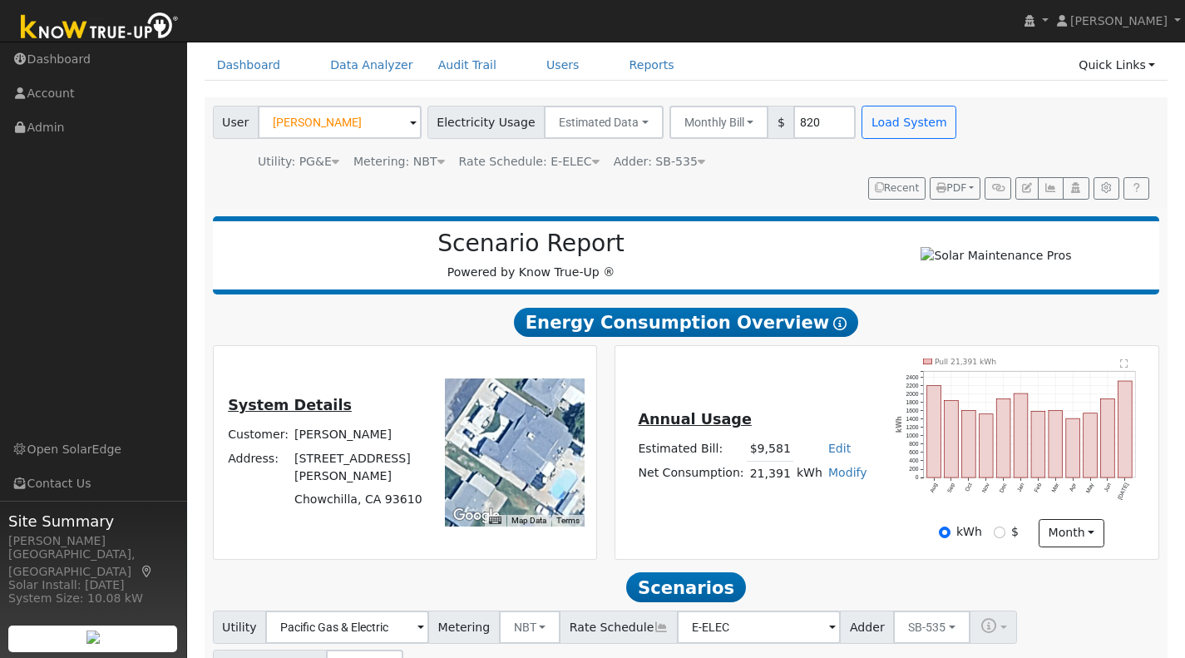
scroll to position [63, 0]
